Goal: Task Accomplishment & Management: Use online tool/utility

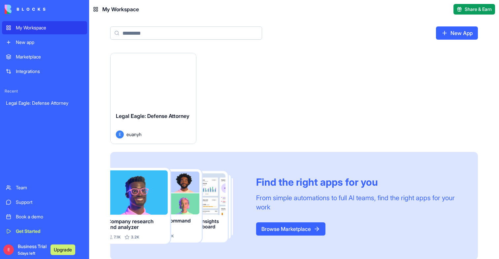
click at [151, 75] on button "Launch" at bounding box center [152, 79] width 49 height 13
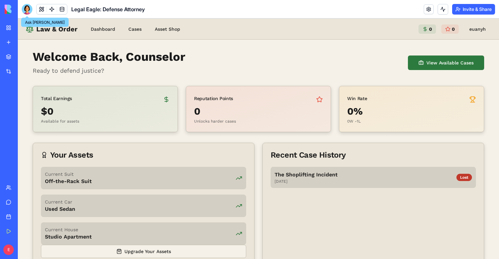
click at [28, 10] on div at bounding box center [27, 9] width 11 height 11
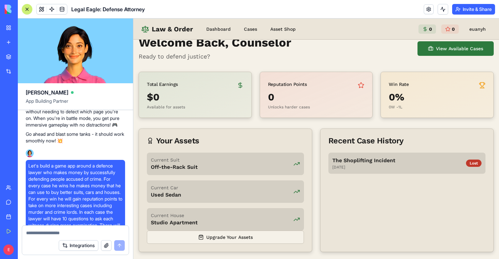
scroll to position [691, 0]
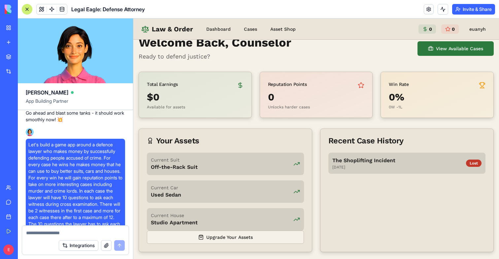
click at [199, 189] on div "Current Car Used Sedan" at bounding box center [225, 191] width 157 height 22
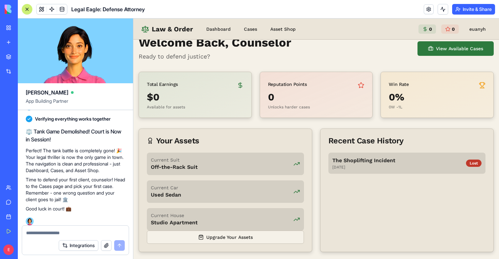
scroll to position [1611, 0]
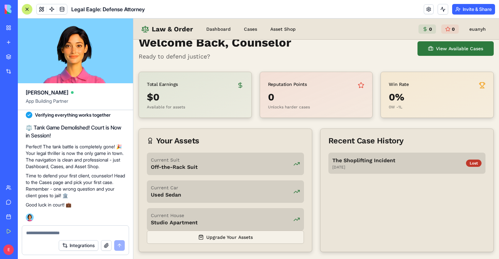
click at [4, 255] on div "E Business Trial 5 days left Upgrade" at bounding box center [9, 249] width 14 height 18
click at [4, 254] on div "E Business Trial 5 days left Upgrade" at bounding box center [9, 249] width 14 height 18
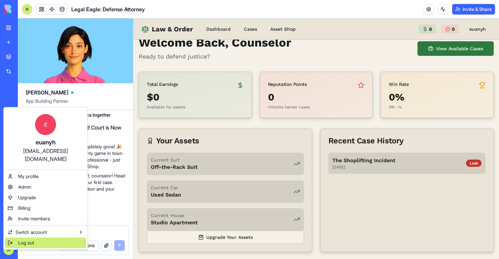
click at [19, 239] on span "Log out" at bounding box center [26, 242] width 16 height 7
